Goal: Task Accomplishment & Management: Use online tool/utility

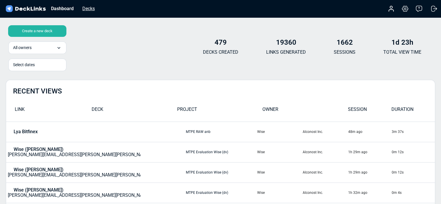
click at [87, 10] on div "Decks" at bounding box center [89, 8] width 18 height 7
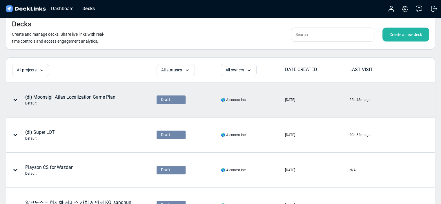
click at [72, 96] on div "(di) Moonsigil Atlas Localization Game Plan Default" at bounding box center [70, 100] width 90 height 12
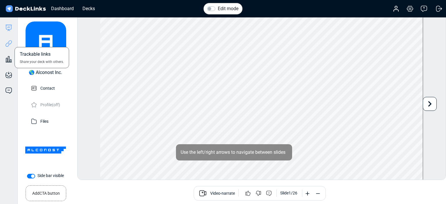
click at [7, 45] on icon at bounding box center [8, 43] width 7 height 7
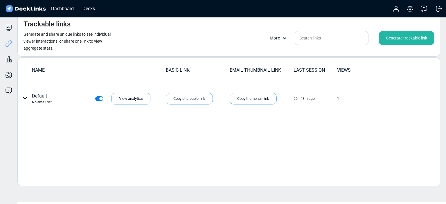
click at [276, 33] on div "More Generate trackable link" at bounding box center [352, 38] width 164 height 14
click at [277, 37] on div "More" at bounding box center [280, 38] width 20 height 6
click at [13, 17] on div "Deck builder Manage the content of your deck. Trackable links Share your deck w…" at bounding box center [8, 119] width 17 height 204
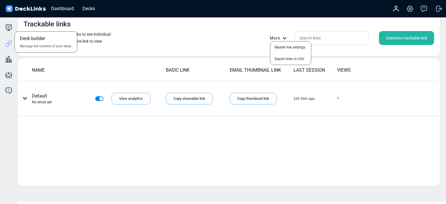
click at [13, 30] on div "Deck builder Manage the content of your deck." at bounding box center [8, 27] width 17 height 7
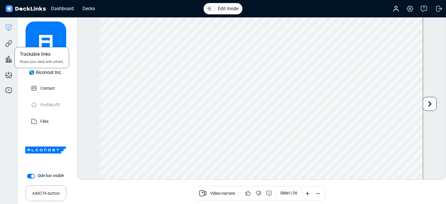
click at [4, 35] on div "Trackable links Share your deck with others." at bounding box center [8, 39] width 17 height 16
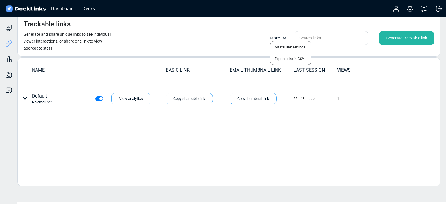
click at [6, 24] on div "Deck builder Manage the content of your deck. Trackable links Share your deck w…" at bounding box center [8, 119] width 17 height 204
click at [9, 26] on icon at bounding box center [8, 27] width 7 height 7
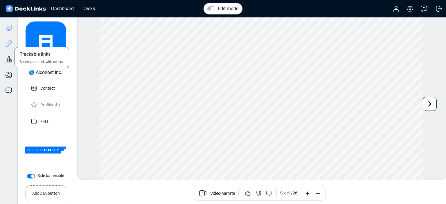
click at [10, 41] on icon at bounding box center [8, 43] width 7 height 7
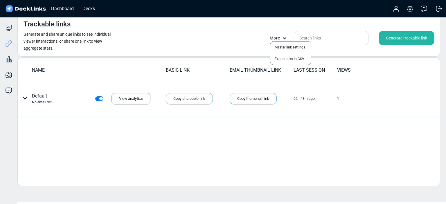
click at [26, 100] on div at bounding box center [223, 102] width 446 height 204
click at [394, 38] on div "Generate trackable link" at bounding box center [406, 38] width 55 height 14
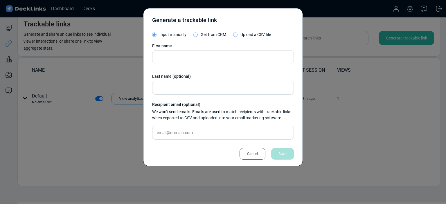
click at [249, 36] on span "Upload a CSV file" at bounding box center [255, 34] width 30 height 5
click at [0, 0] on input "Upload a CSV file" at bounding box center [0, 0] width 0 height 0
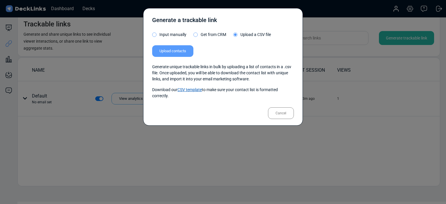
click at [195, 89] on link "CSV template" at bounding box center [189, 89] width 24 height 5
click at [277, 115] on div "Cancel" at bounding box center [281, 113] width 26 height 12
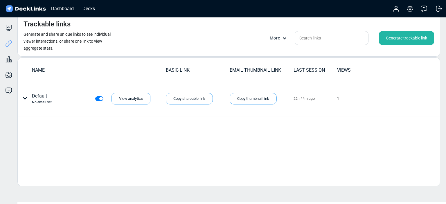
click at [273, 35] on div "More" at bounding box center [280, 38] width 20 height 6
click at [197, 97] on div at bounding box center [223, 102] width 446 height 204
click at [197, 97] on div "Copy shareable link" at bounding box center [189, 99] width 47 height 12
click at [231, 158] on div "NAME BASIC LINK EMAIL THUMBNAIL LINK LAST SESSION VIEWS Default No email set Vi…" at bounding box center [228, 121] width 423 height 129
click at [405, 40] on div "Generate trackable link" at bounding box center [406, 38] width 55 height 14
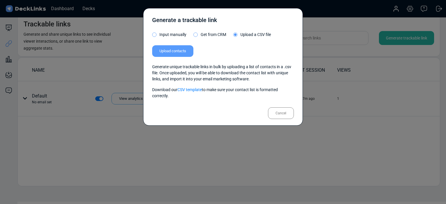
click at [283, 116] on div "Cancel" at bounding box center [281, 113] width 26 height 12
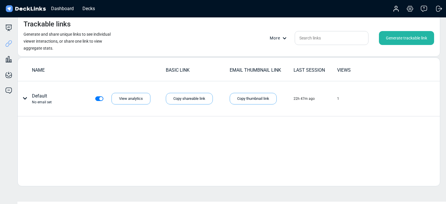
click at [283, 40] on div "More" at bounding box center [280, 38] width 20 height 6
click at [224, 51] on div at bounding box center [223, 102] width 446 height 204
click at [224, 51] on div "Trackable links Generate and share unique links to see individual viewer intera…" at bounding box center [228, 35] width 423 height 43
